Goal: Task Accomplishment & Management: Manage account settings

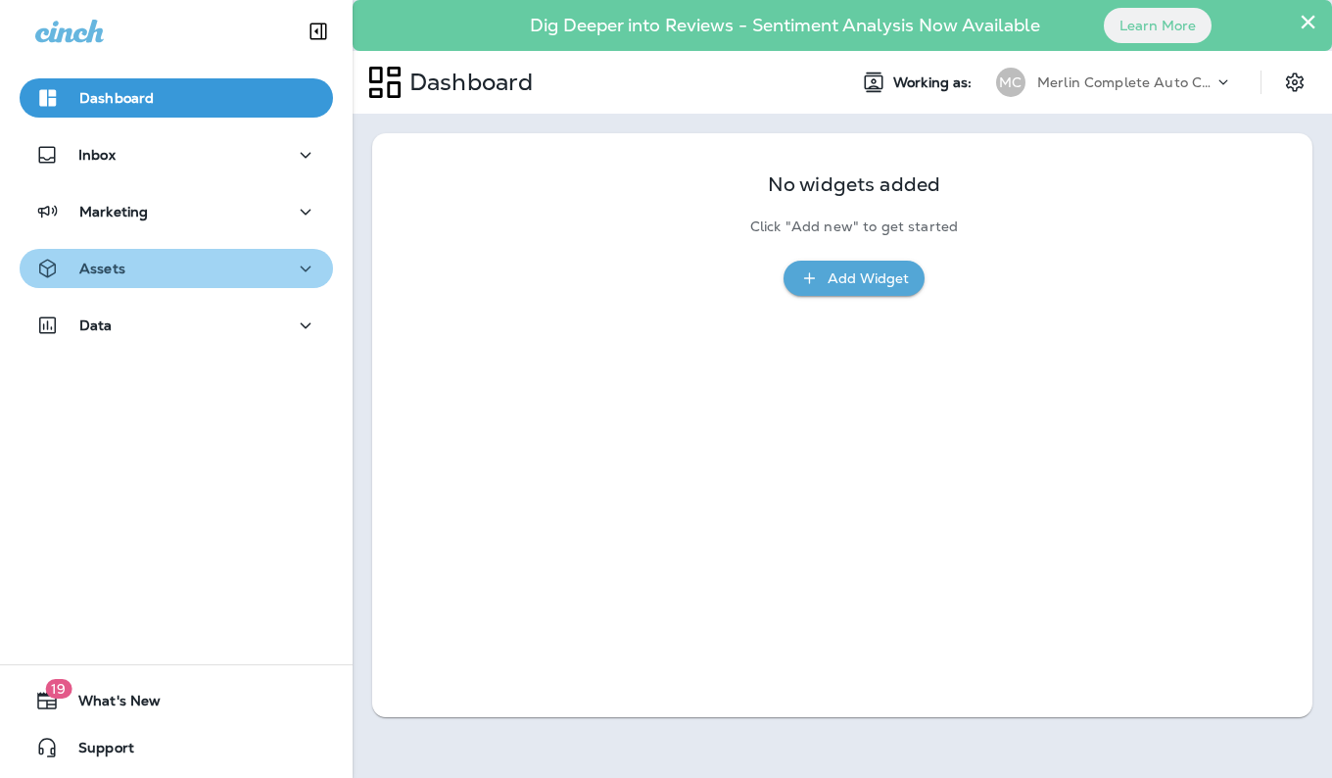
click at [178, 274] on div "Assets" at bounding box center [176, 269] width 282 height 24
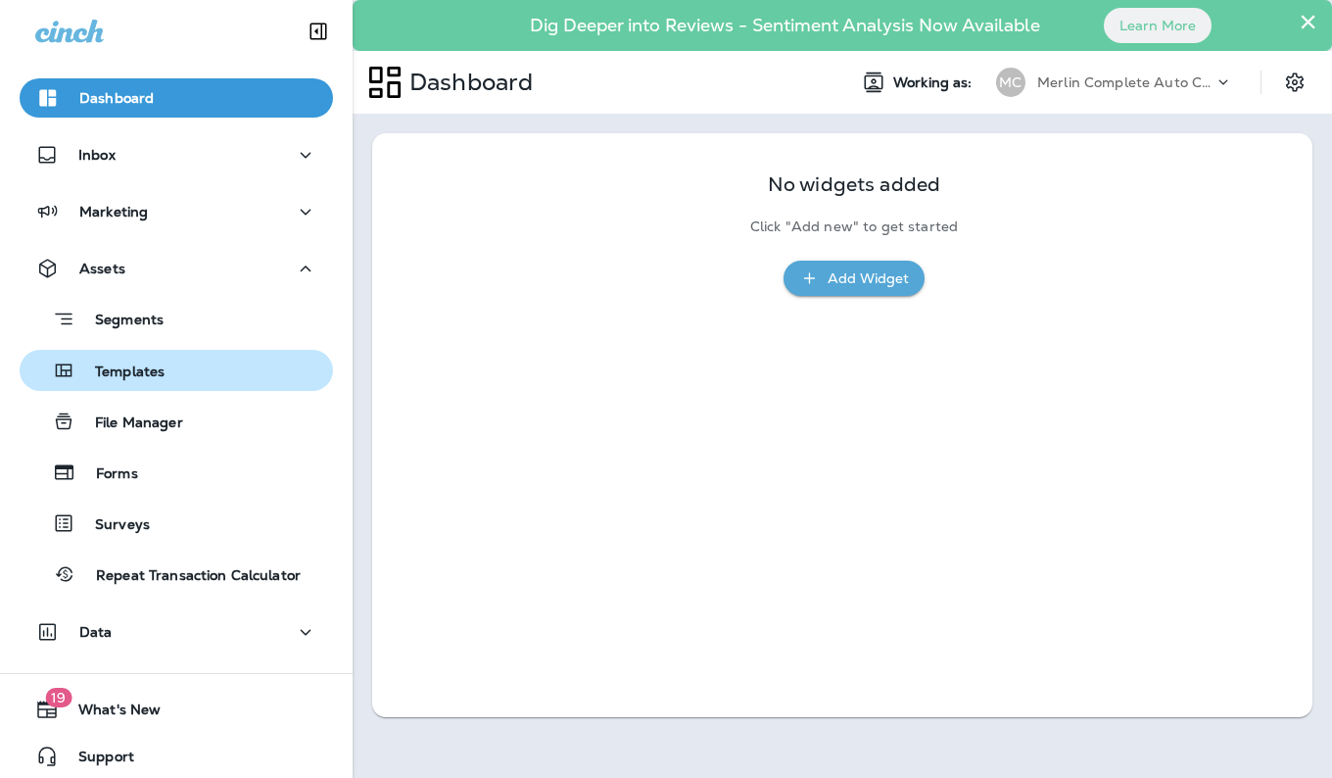
click at [255, 350] on button "Templates" at bounding box center [176, 370] width 313 height 41
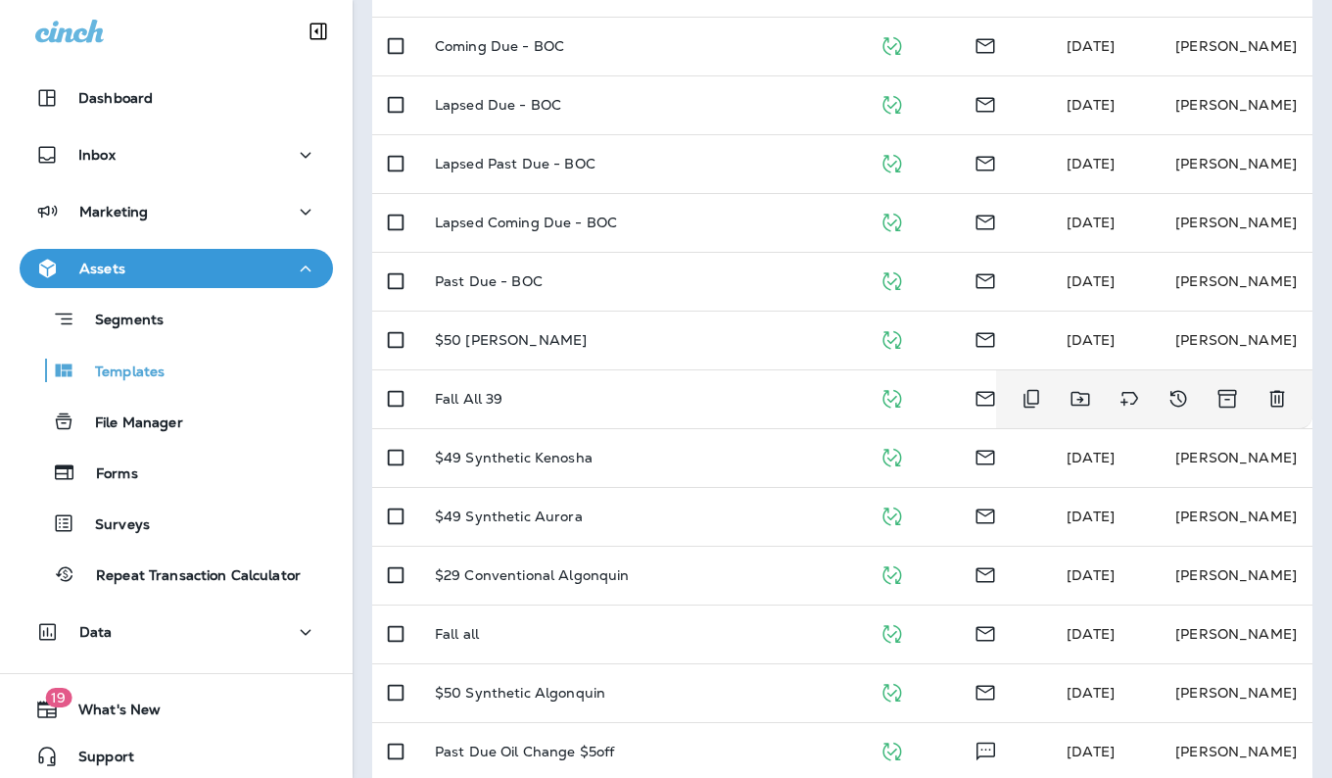
scroll to position [585, 0]
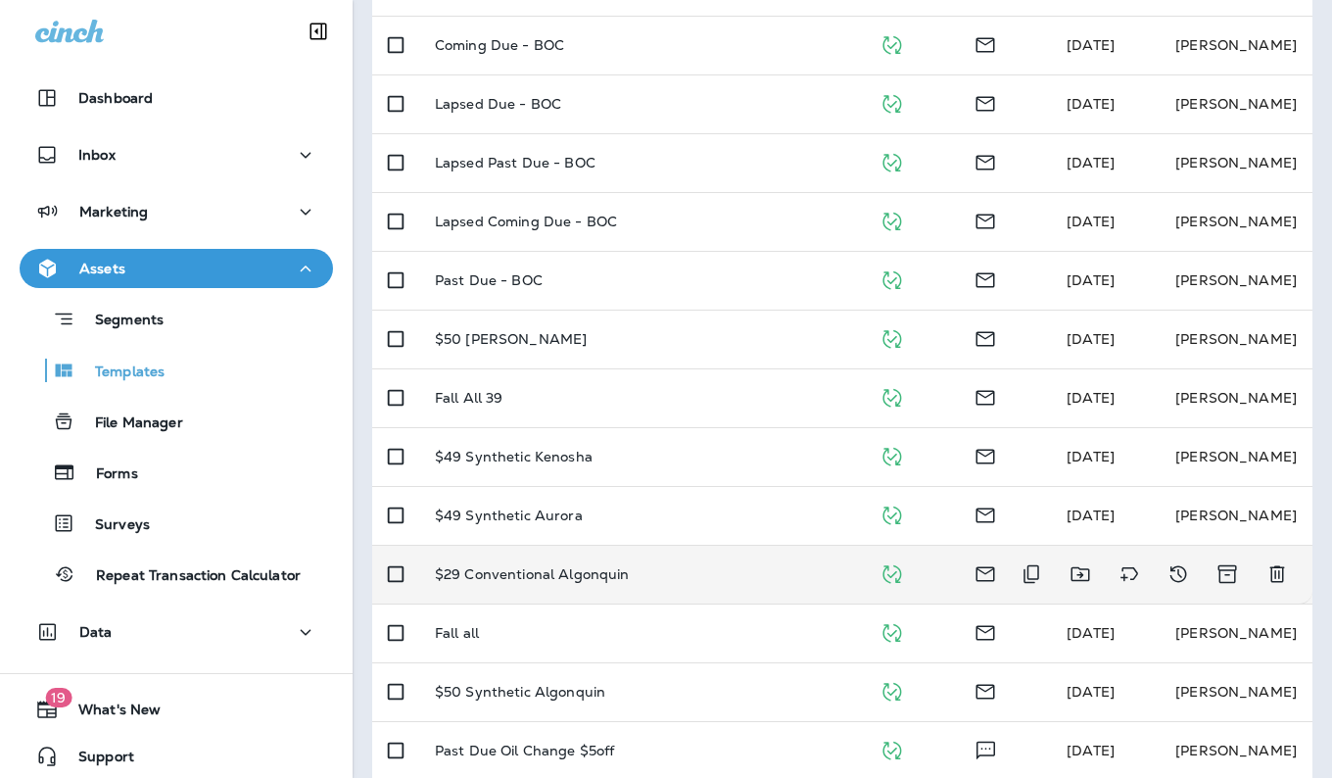
click at [622, 569] on p "$29 Conventional Algonquin" at bounding box center [532, 574] width 195 height 16
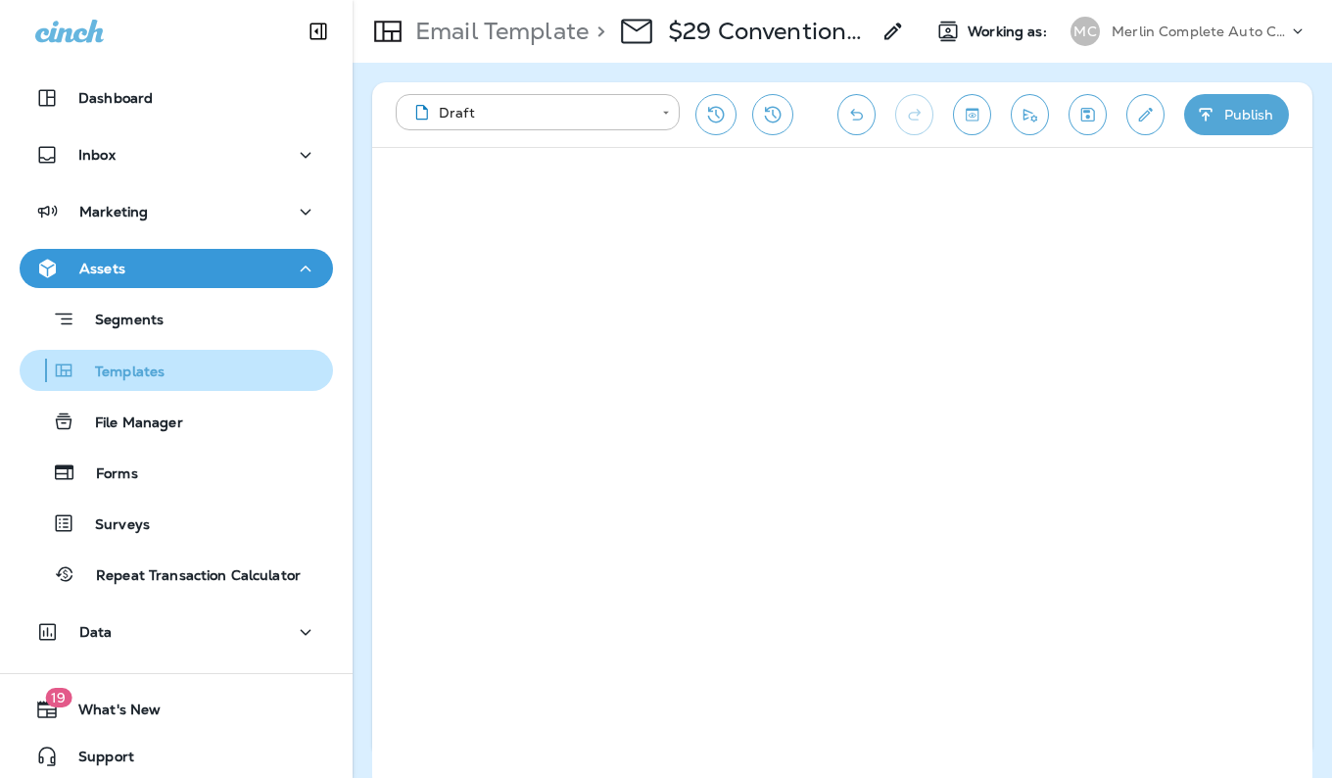
click at [164, 371] on p "Templates" at bounding box center [119, 372] width 89 height 19
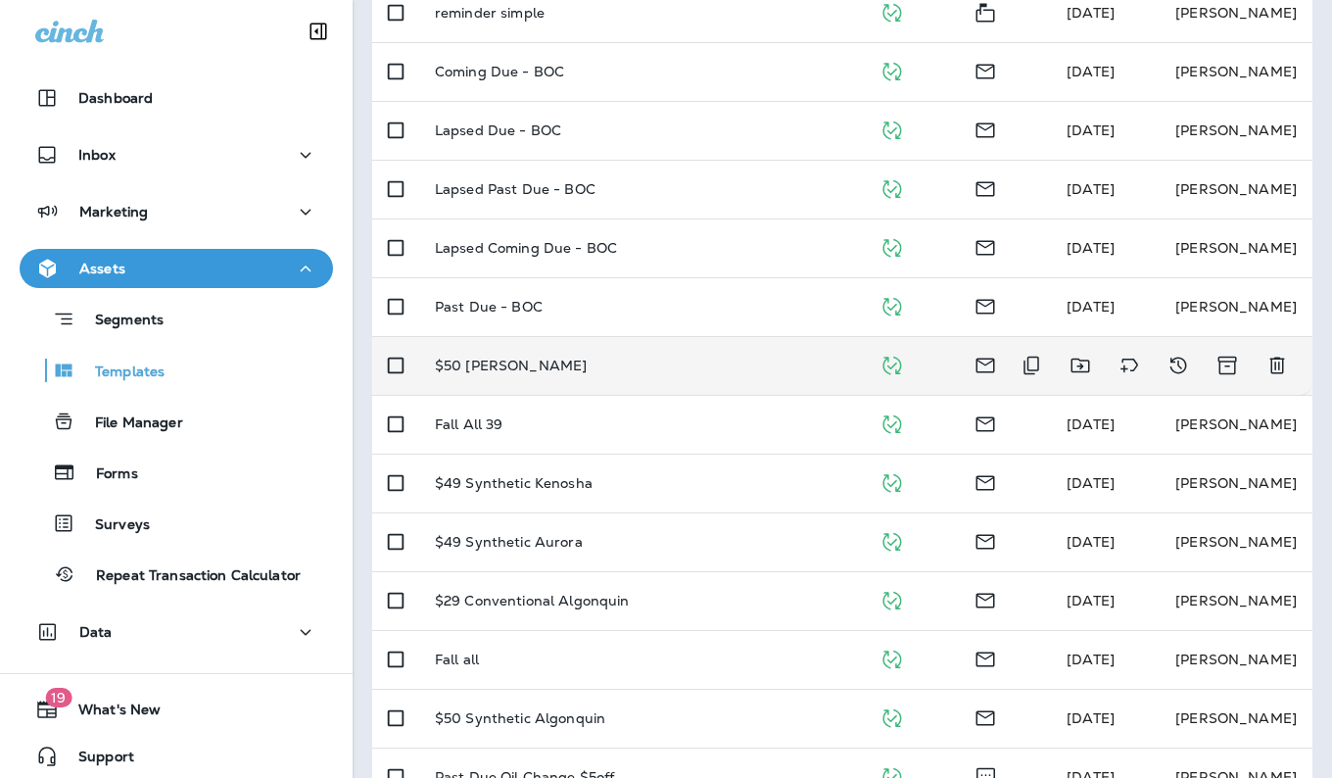
scroll to position [563, 0]
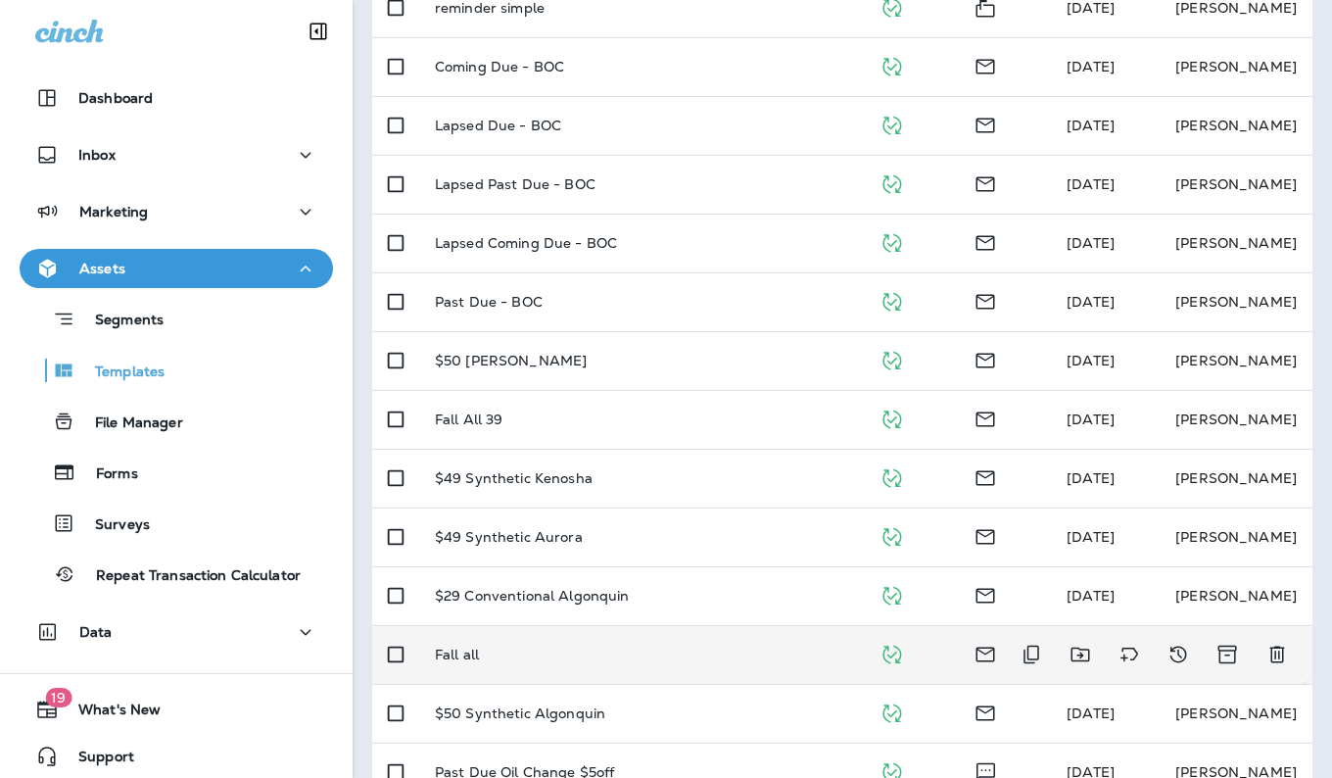
click at [766, 682] on td "Fall all" at bounding box center [641, 654] width 445 height 59
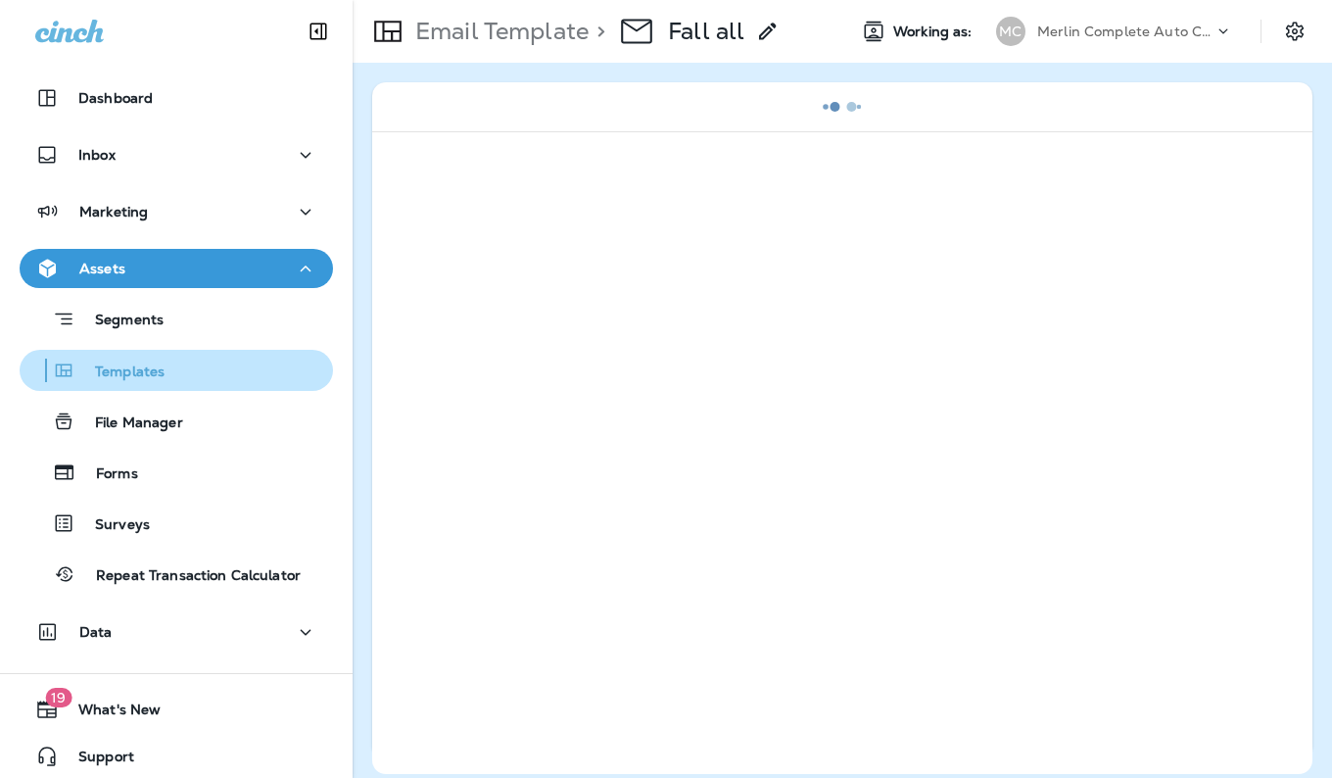
click at [170, 382] on div "Templates" at bounding box center [176, 370] width 298 height 29
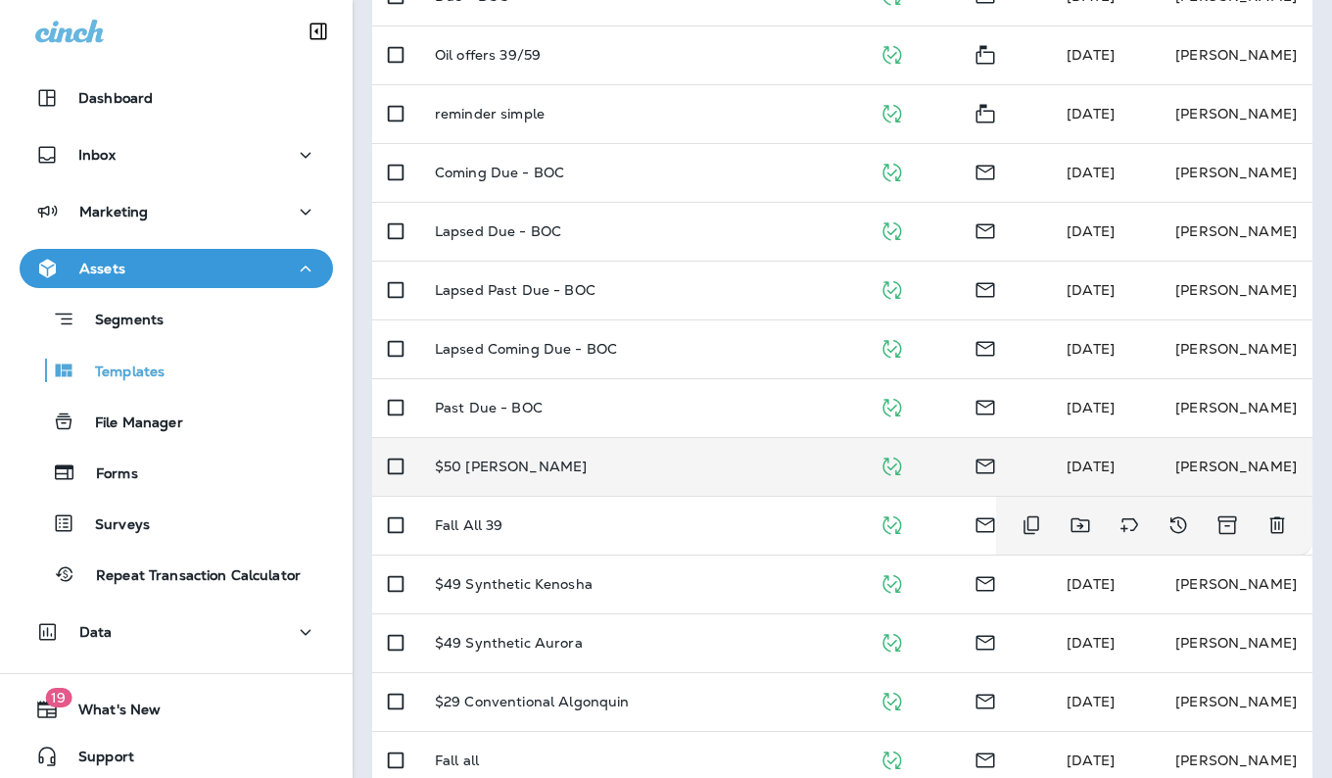
scroll to position [457, 0]
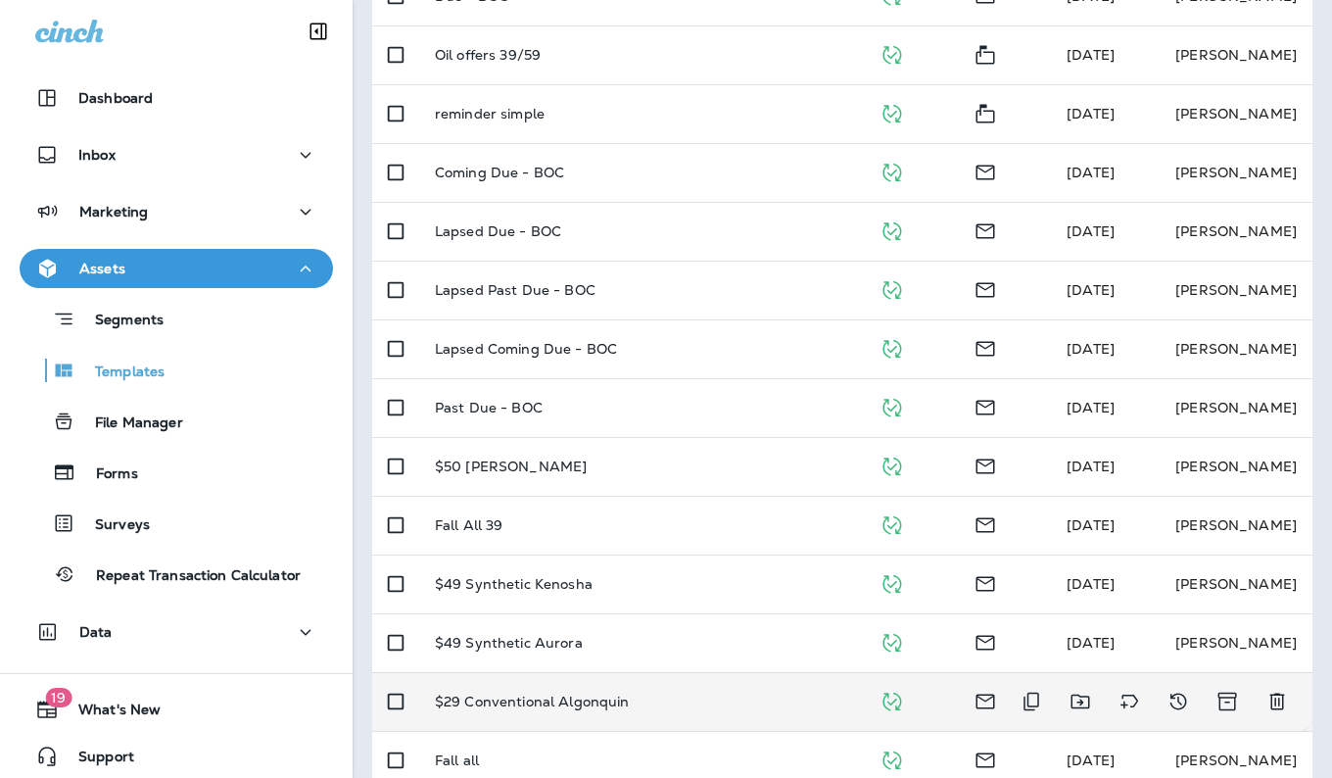
click at [615, 688] on td "$29 Conventional Algonquin" at bounding box center [641, 701] width 445 height 59
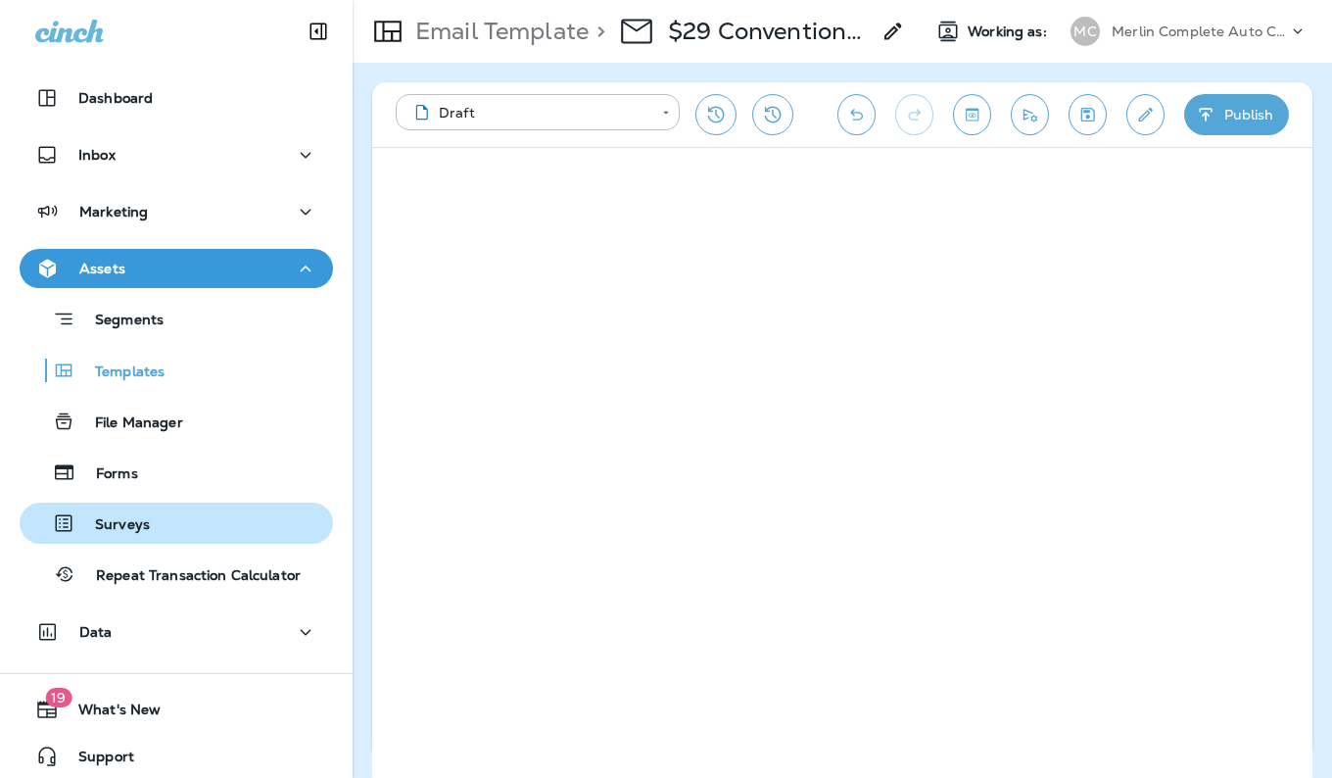
scroll to position [9, 0]
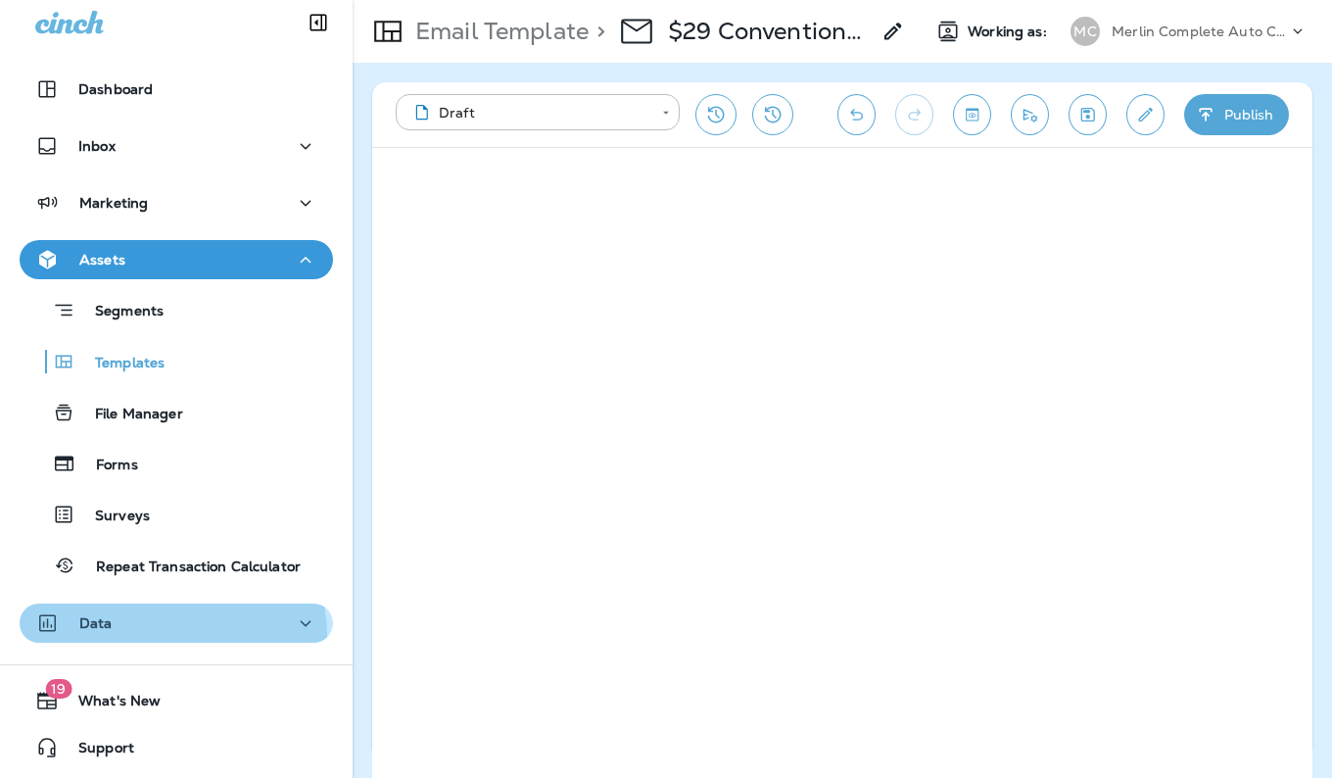
click at [171, 635] on div "Data" at bounding box center [176, 623] width 282 height 24
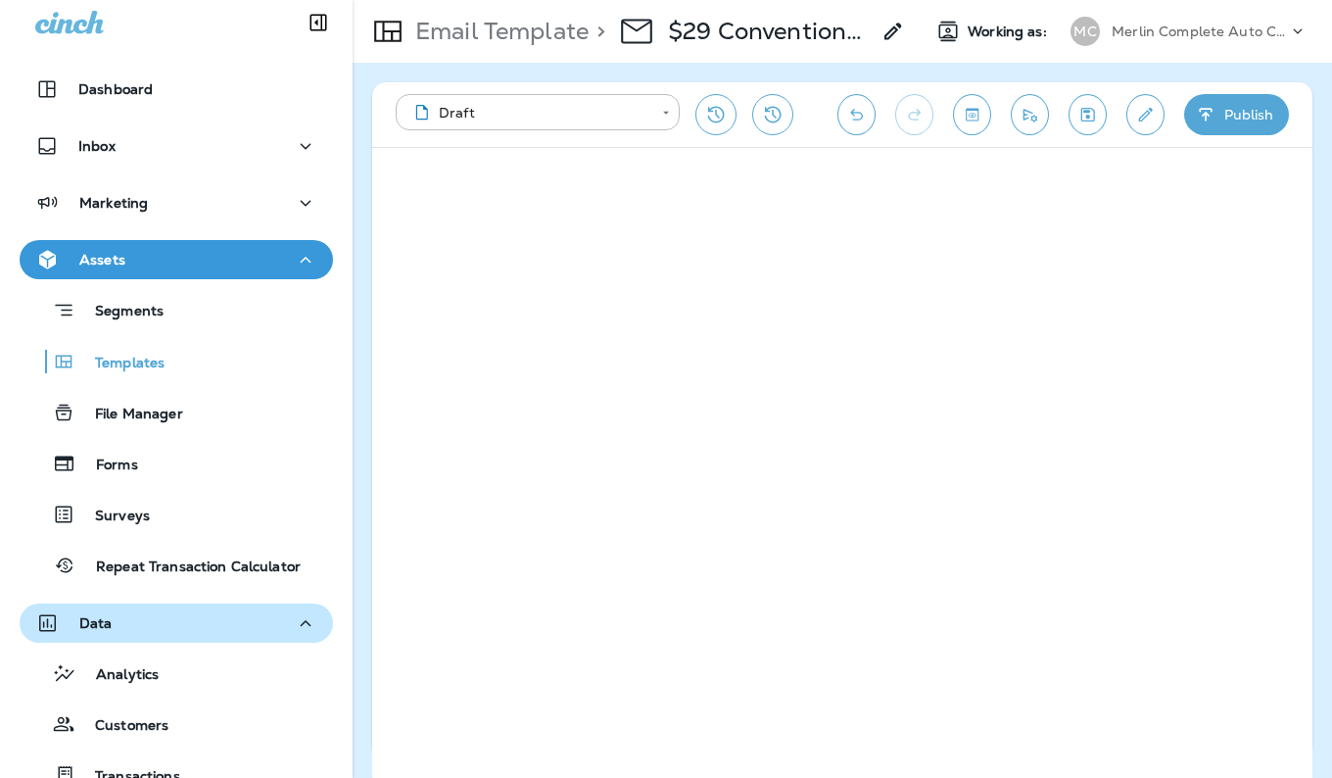
scroll to position [213, 0]
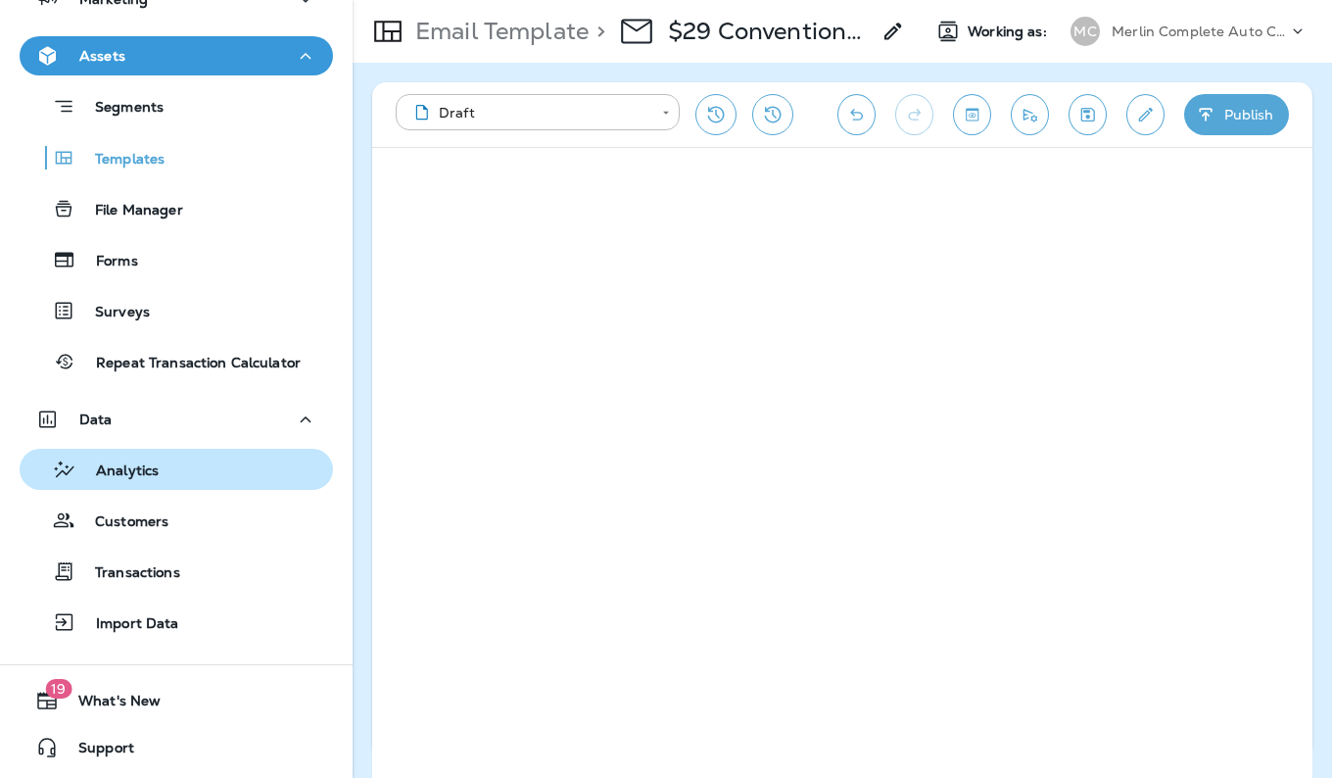
click at [165, 466] on div "Analytics" at bounding box center [176, 469] width 298 height 29
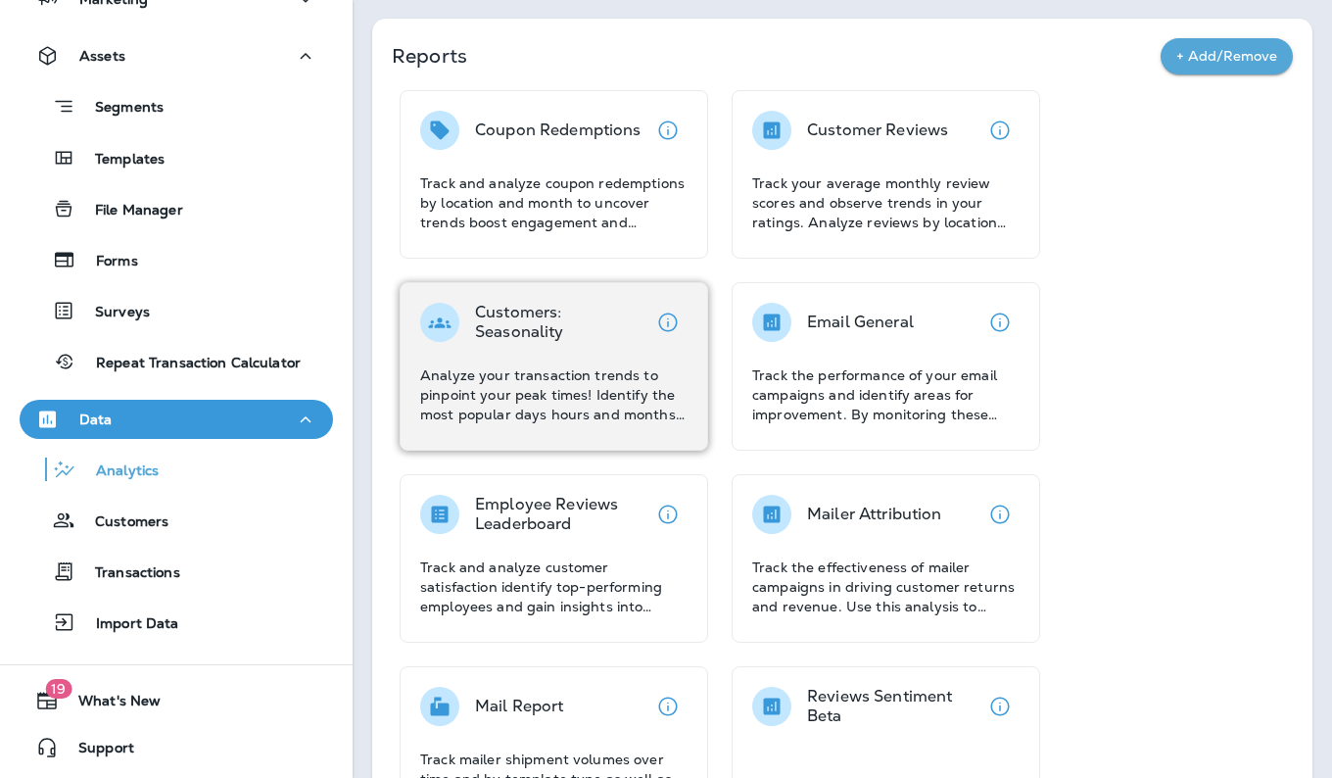
scroll to position [116, 0]
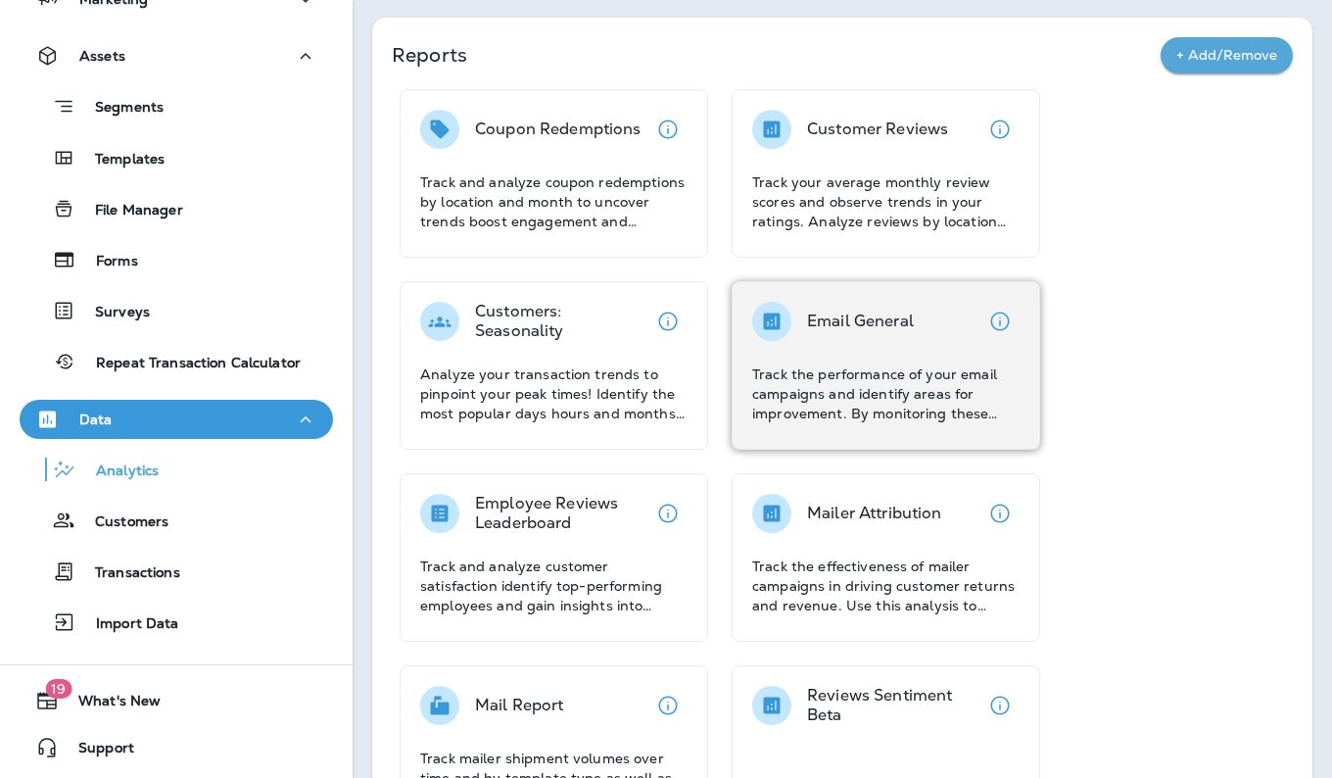
click at [888, 327] on p "Email General" at bounding box center [860, 322] width 107 height 20
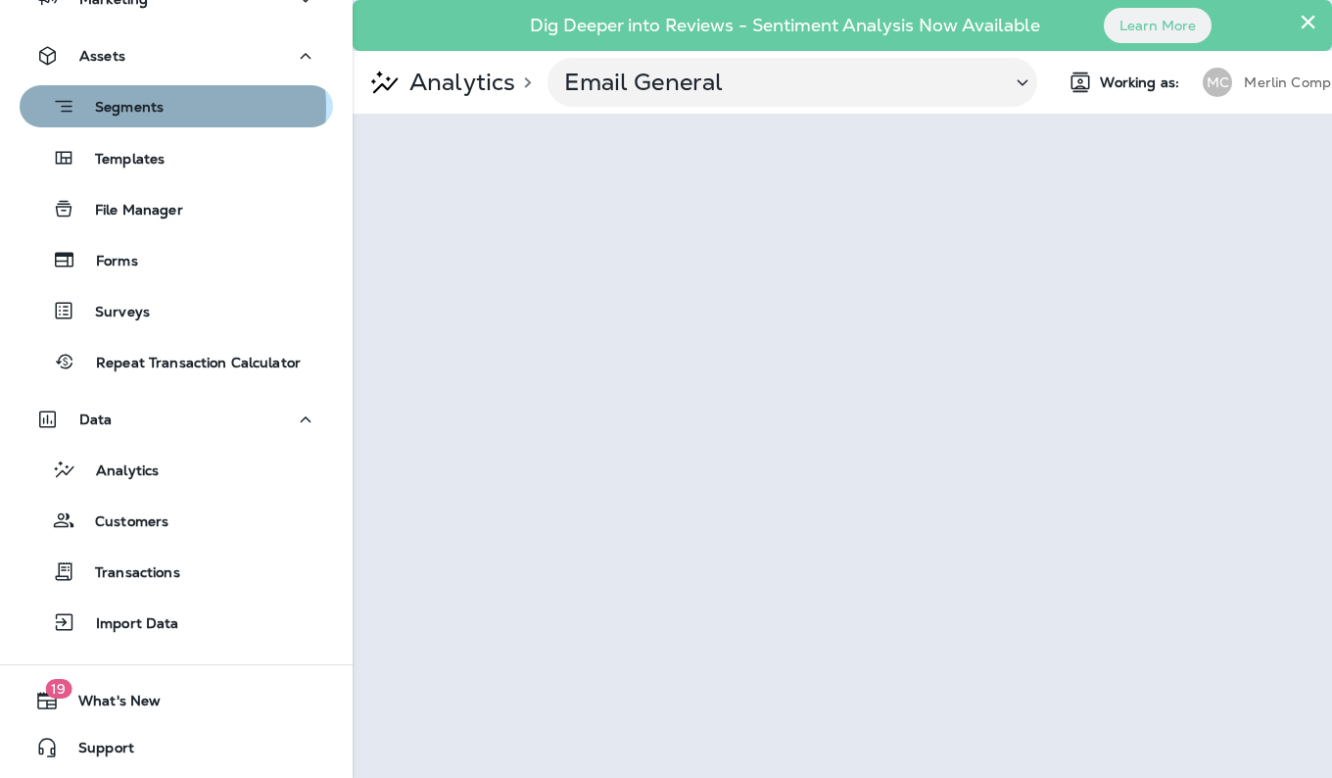
click at [144, 108] on p "Segments" at bounding box center [119, 109] width 88 height 20
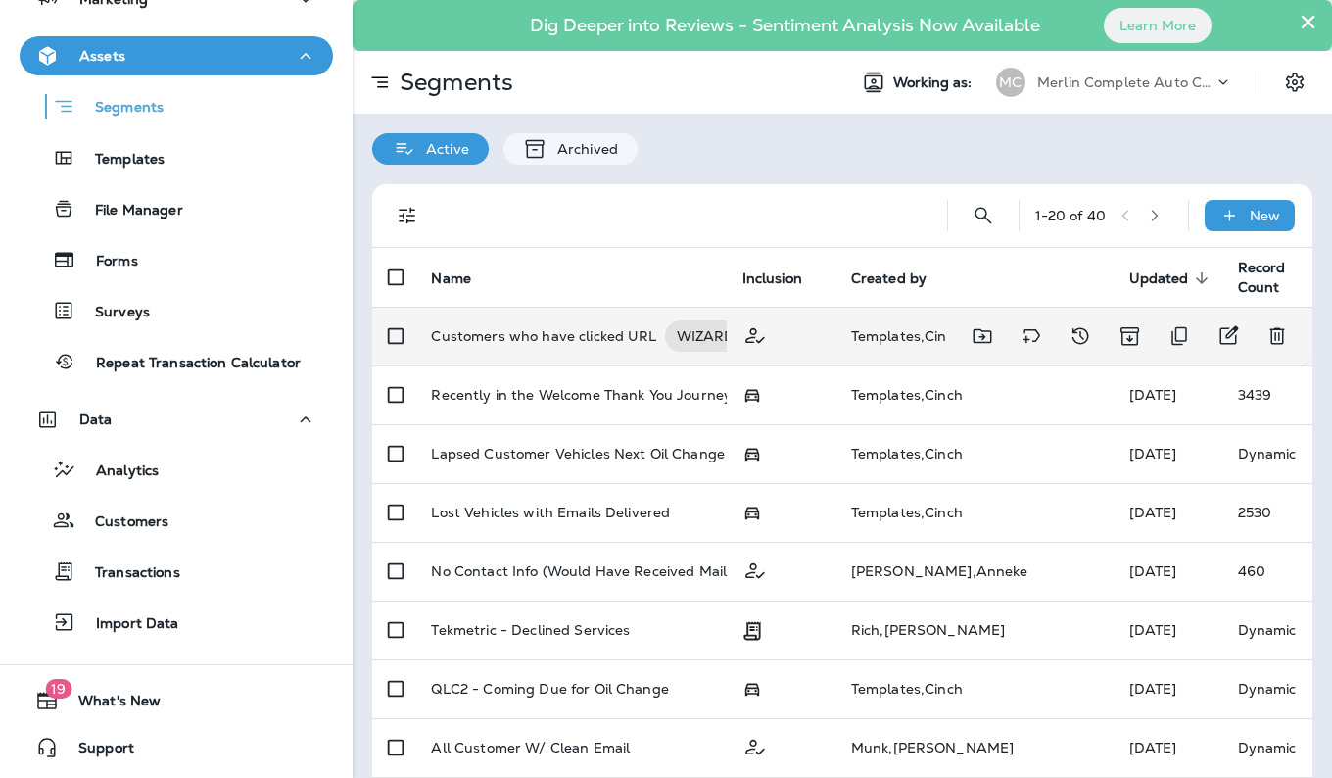
click at [610, 353] on td "Customers who have clicked URL WIZARD" at bounding box center [570, 336] width 311 height 59
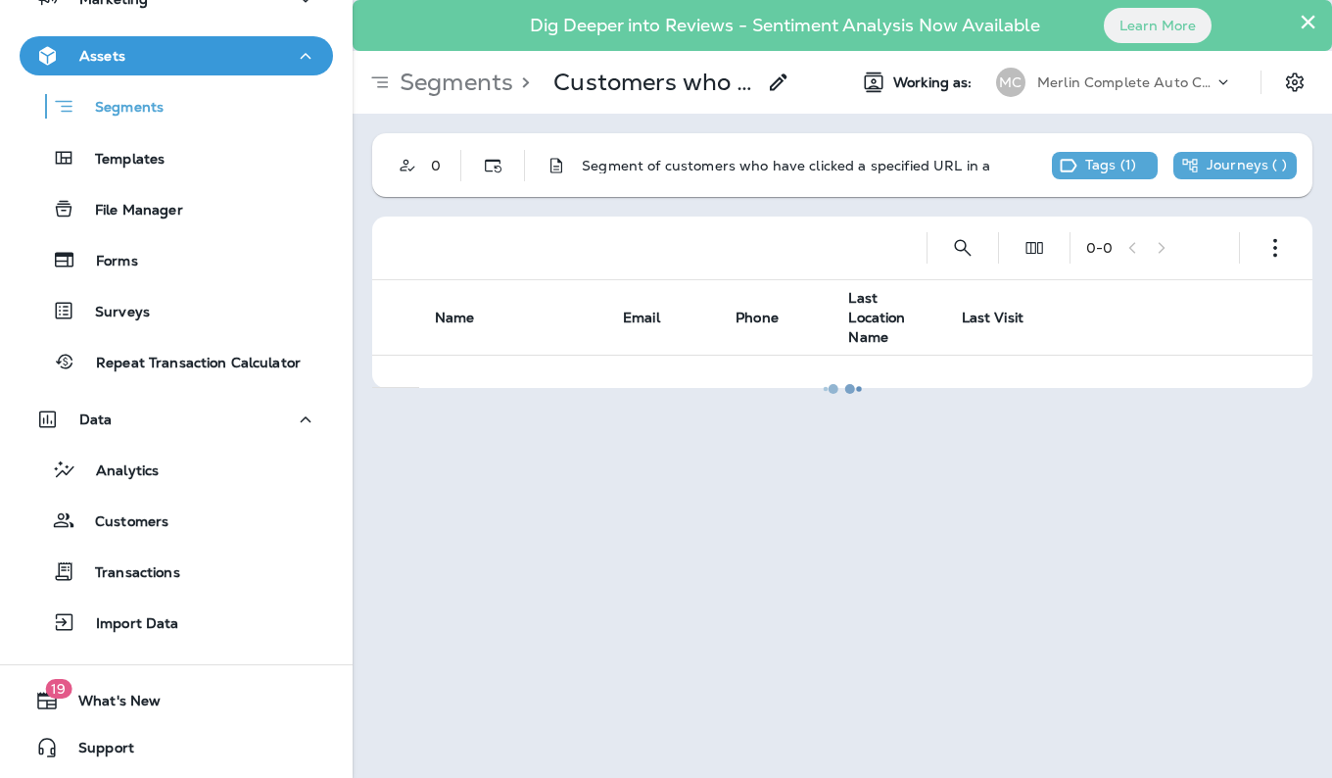
click at [1034, 252] on div at bounding box center [843, 389] width 976 height 774
click at [1275, 237] on button "button" at bounding box center [1275, 247] width 39 height 39
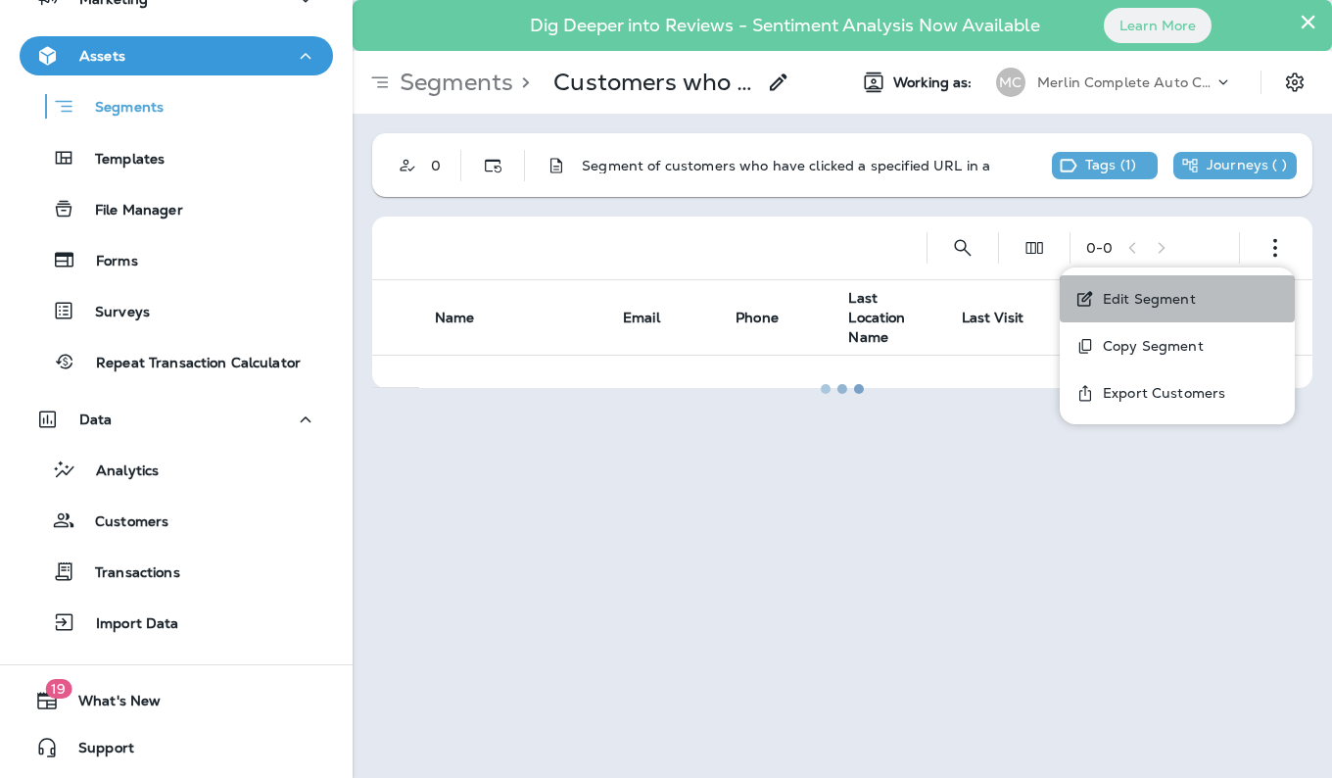
click at [1102, 298] on p "Edit Segment" at bounding box center [1145, 299] width 101 height 16
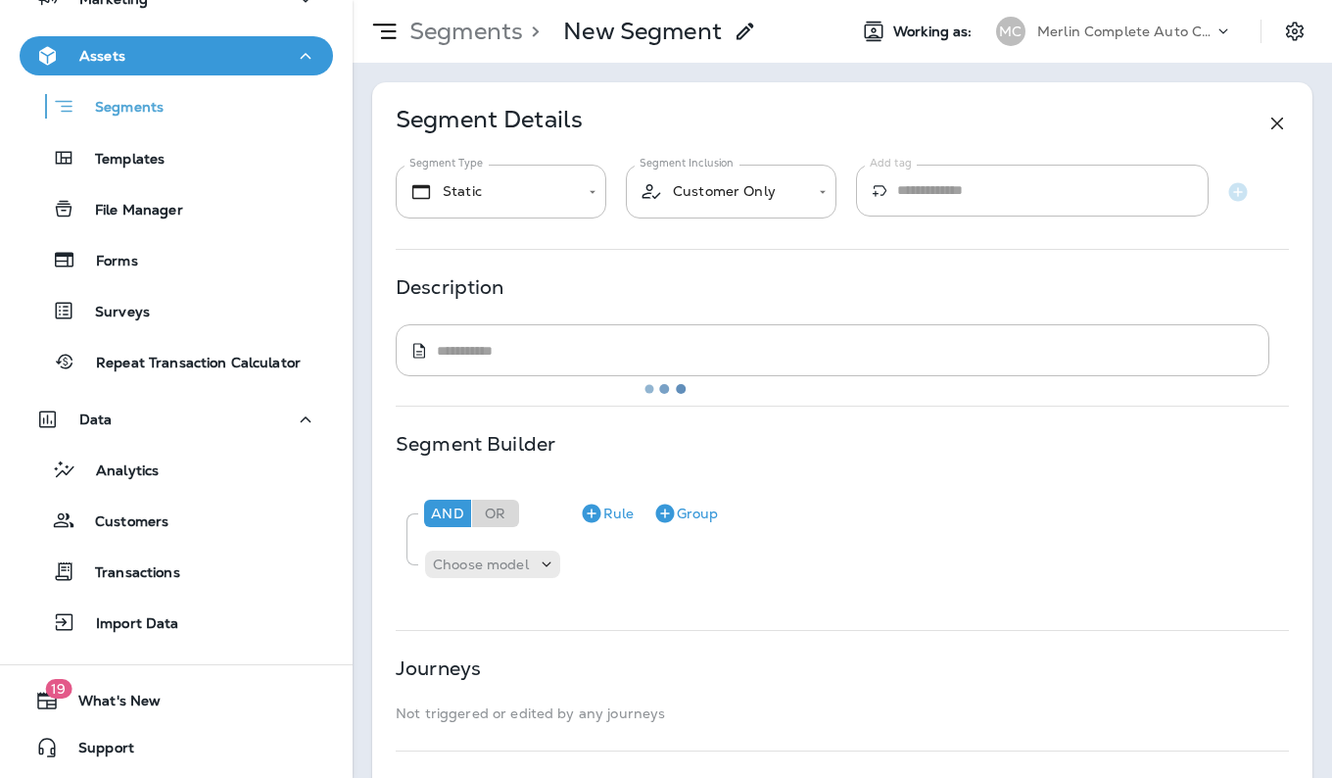
type input "*******"
type textarea "**********"
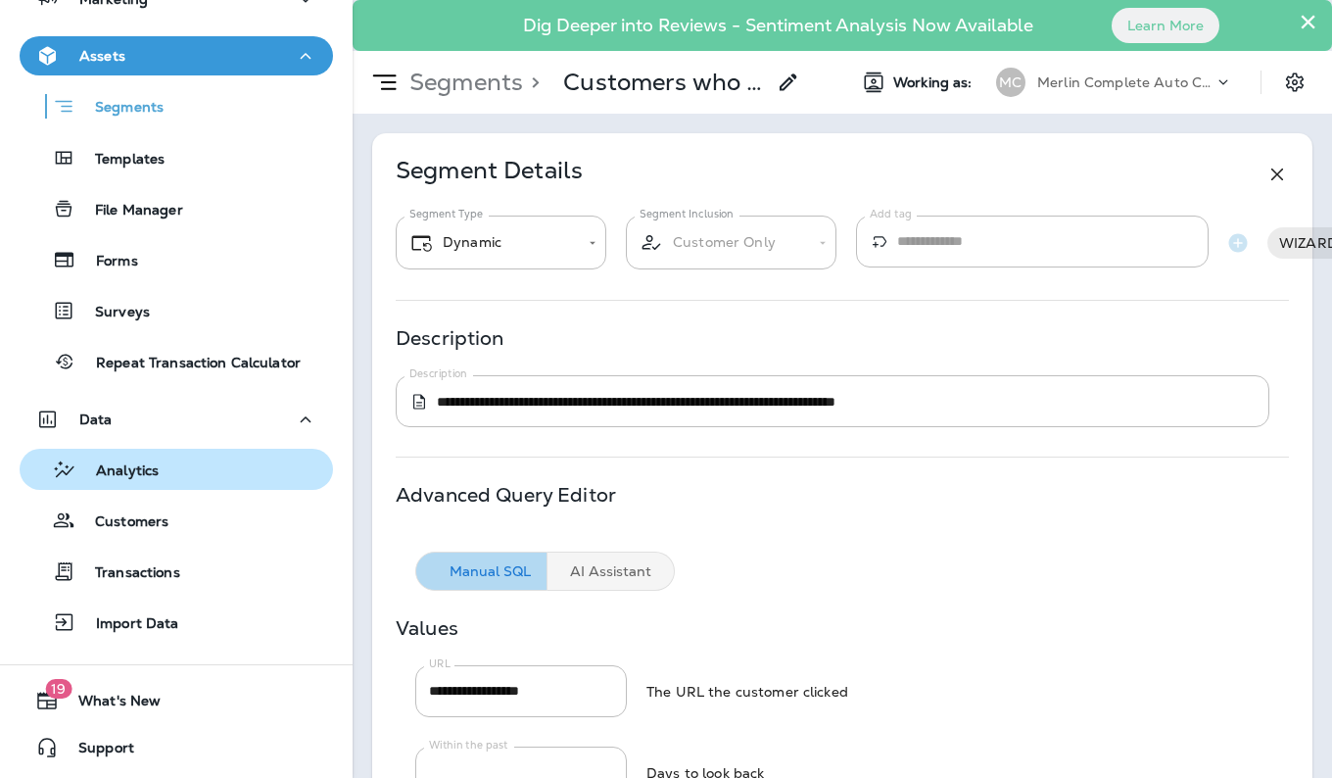
click at [178, 485] on button "Analytics" at bounding box center [176, 469] width 313 height 41
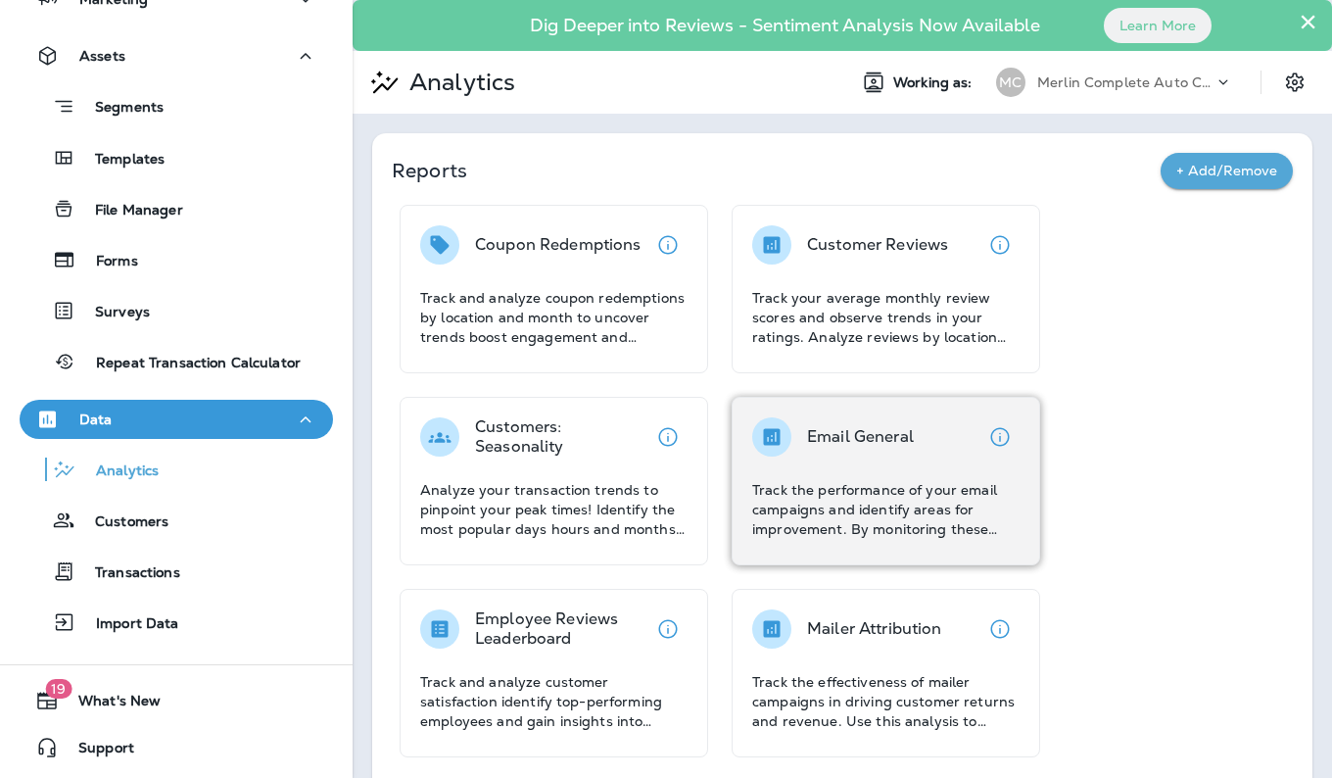
click at [898, 456] on div "Email General Track the performance of your email campaigns and identify areas …" at bounding box center [885, 477] width 267 height 121
